Goal: Navigation & Orientation: Find specific page/section

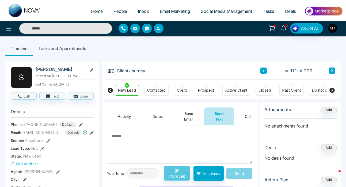
click at [118, 11] on span "People" at bounding box center [121, 11] width 14 height 5
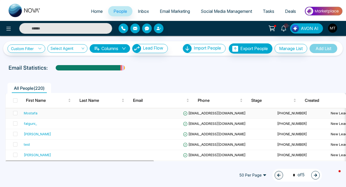
click at [31, 115] on div "Mostafa" at bounding box center [31, 112] width 14 height 5
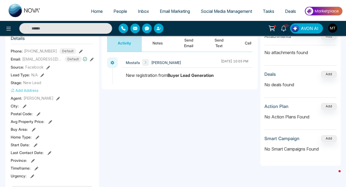
scroll to position [77, 0]
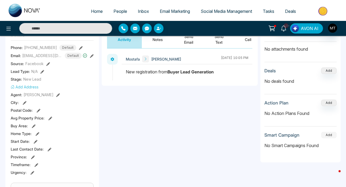
click at [327, 136] on button "Add" at bounding box center [330, 135] width 16 height 6
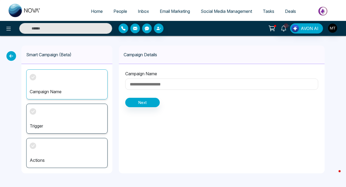
click at [13, 53] on icon at bounding box center [11, 56] width 10 height 10
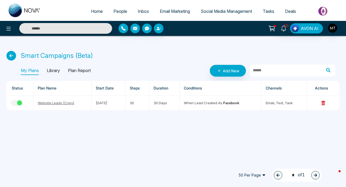
click at [117, 9] on span "People" at bounding box center [121, 11] width 14 height 5
